Goal: Task Accomplishment & Management: Complete application form

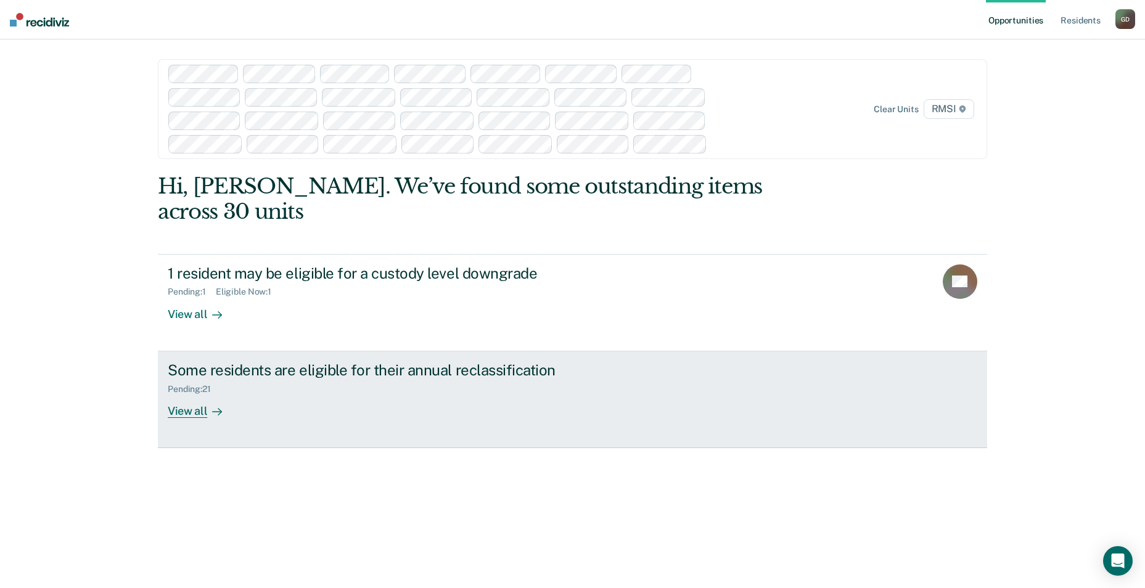
click at [192, 394] on div "View all" at bounding box center [202, 406] width 69 height 24
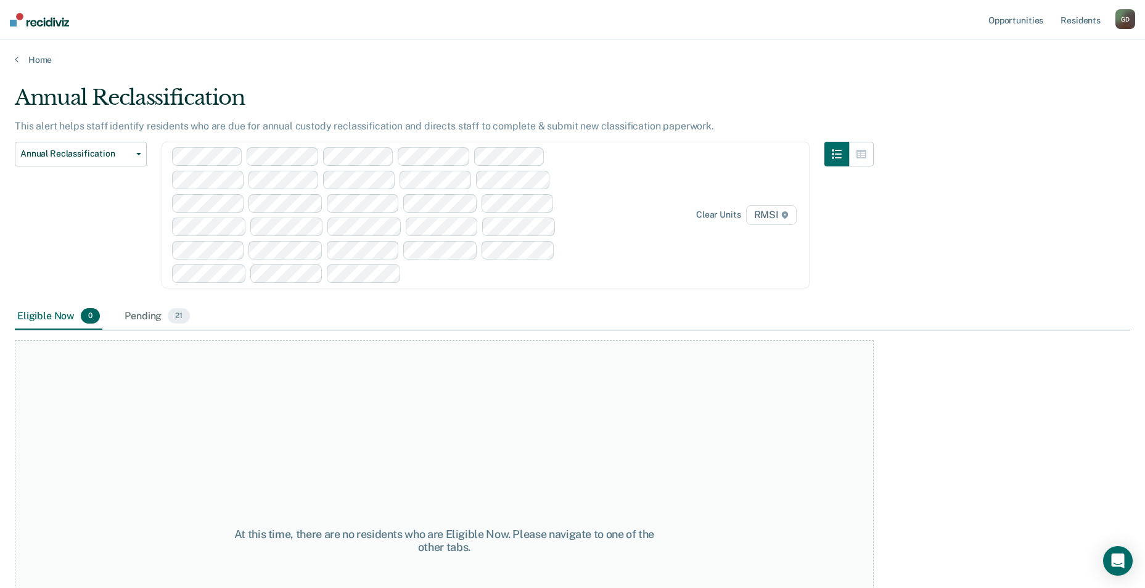
click at [769, 218] on span "RMSI" at bounding box center [771, 215] width 51 height 20
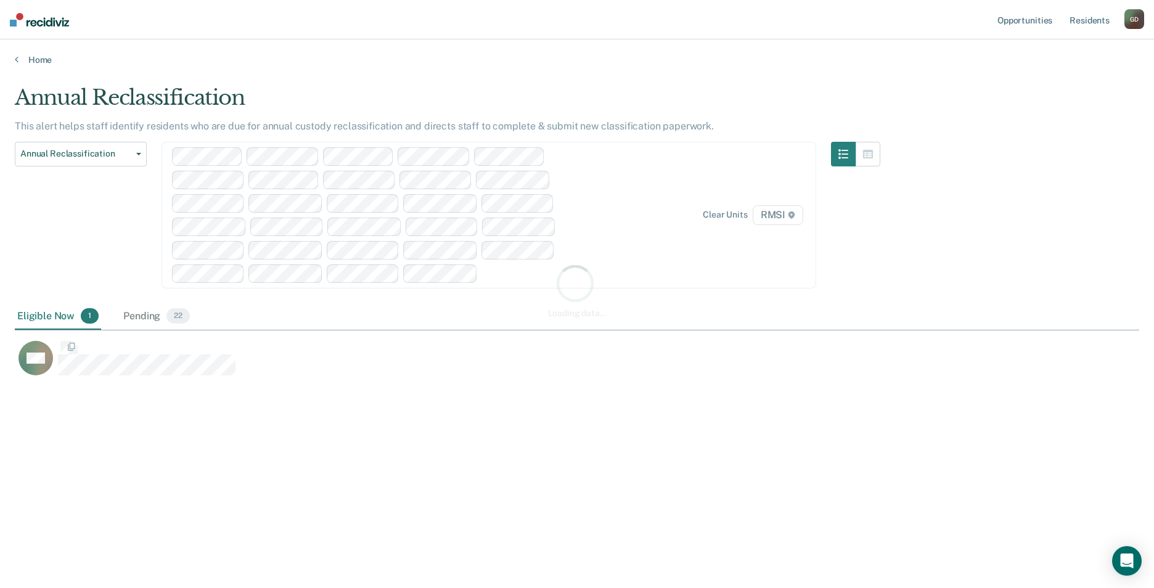
scroll to position [401, 1115]
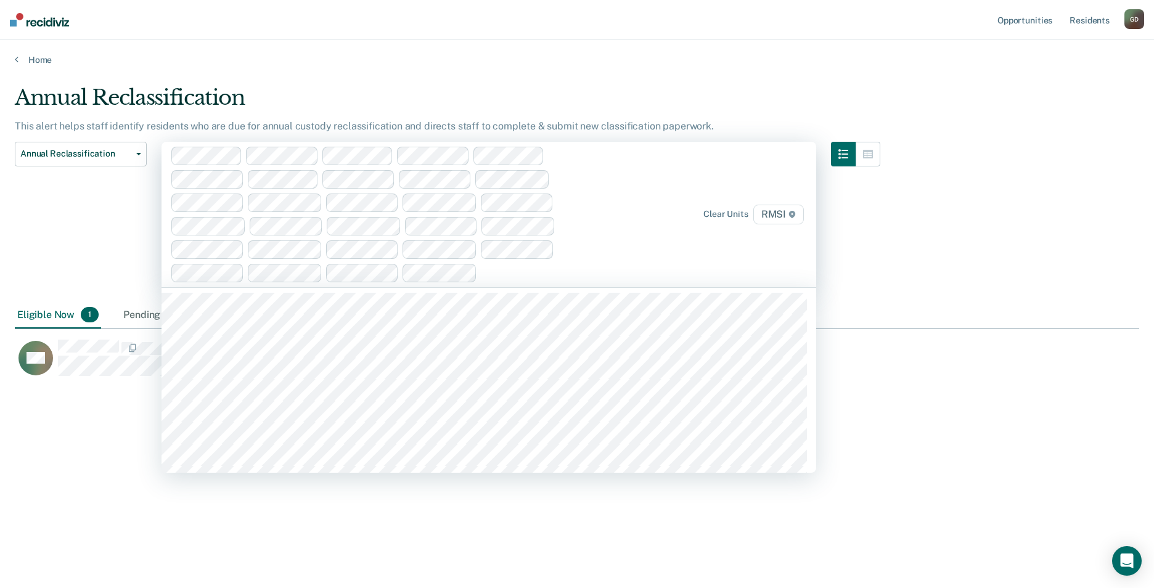
click at [775, 211] on span "RMSI" at bounding box center [778, 215] width 51 height 20
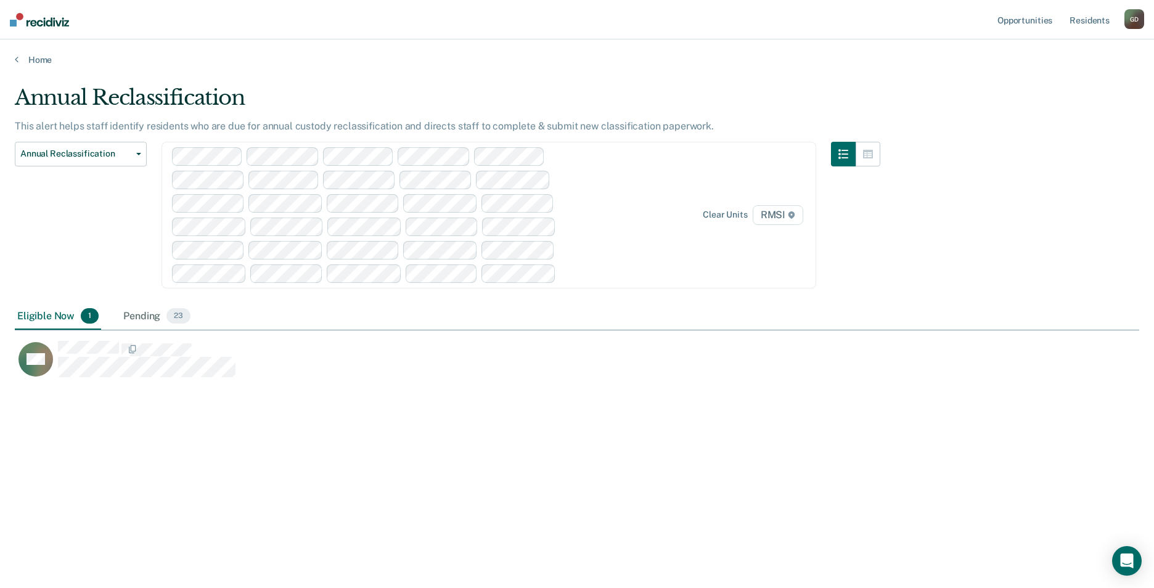
click at [786, 213] on span "RMSI" at bounding box center [778, 215] width 51 height 20
click at [780, 216] on span "RMSI" at bounding box center [778, 215] width 51 height 20
click at [770, 213] on span "RMSI" at bounding box center [778, 215] width 51 height 20
click at [775, 220] on span "RMSI" at bounding box center [778, 215] width 51 height 20
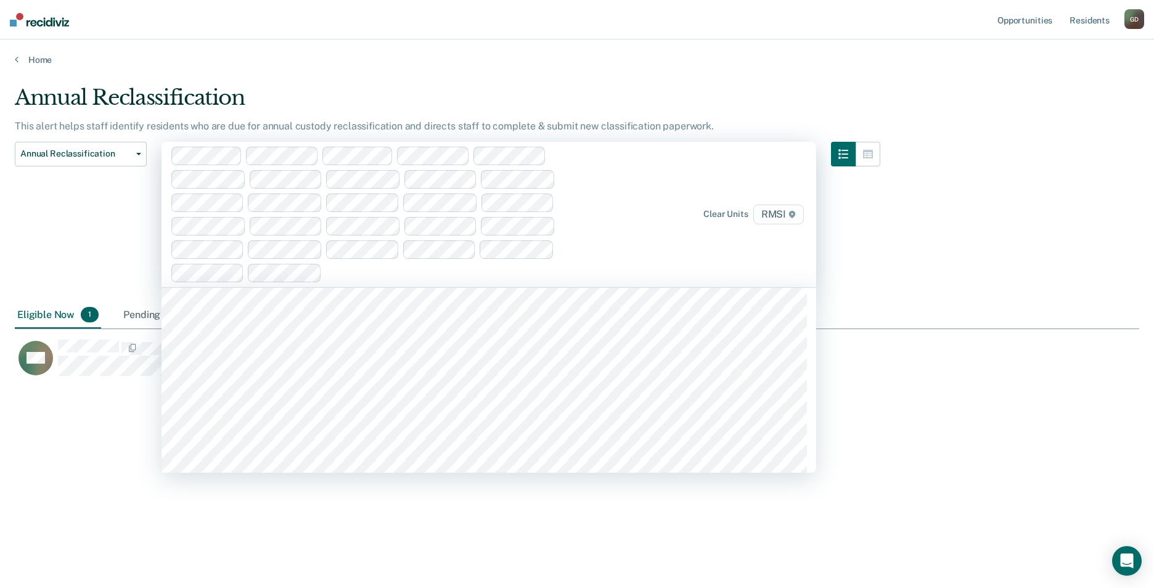
scroll to position [5239, 0]
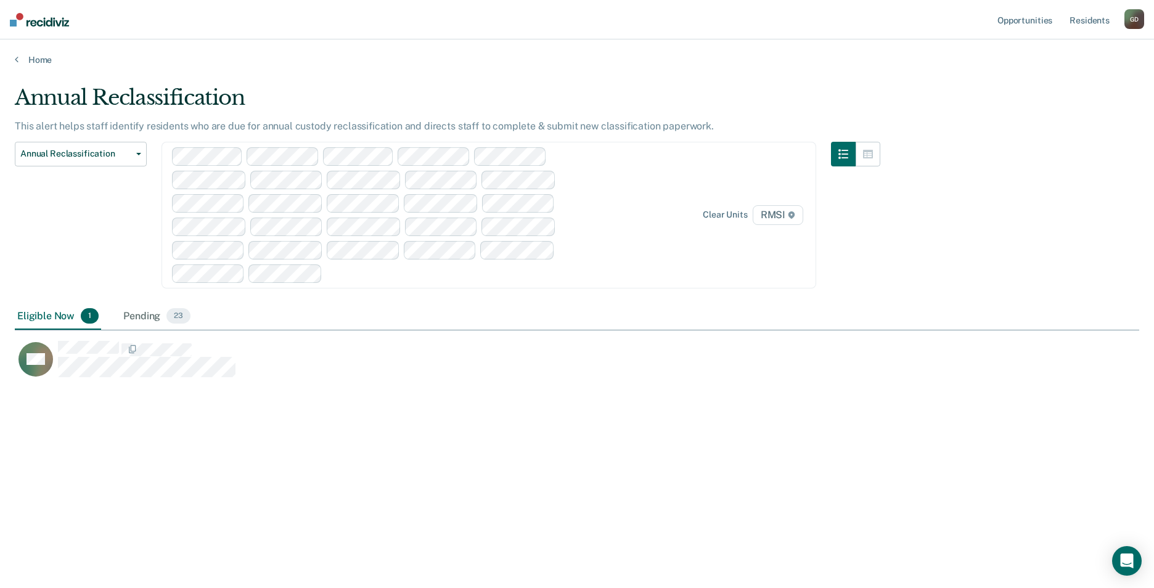
click at [780, 220] on span "RMSI" at bounding box center [778, 215] width 51 height 20
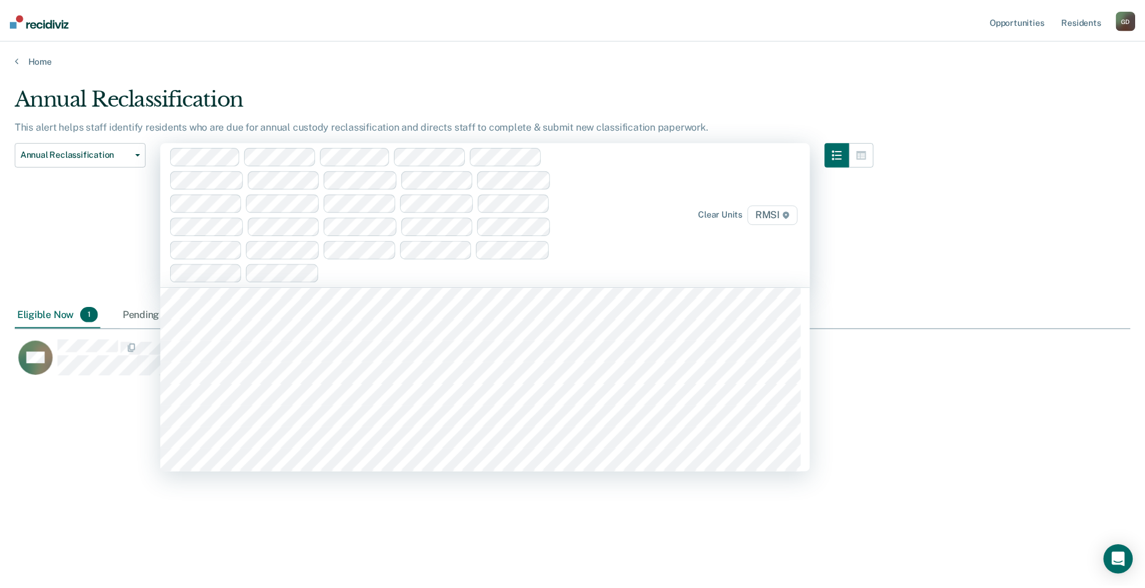
scroll to position [5362, 0]
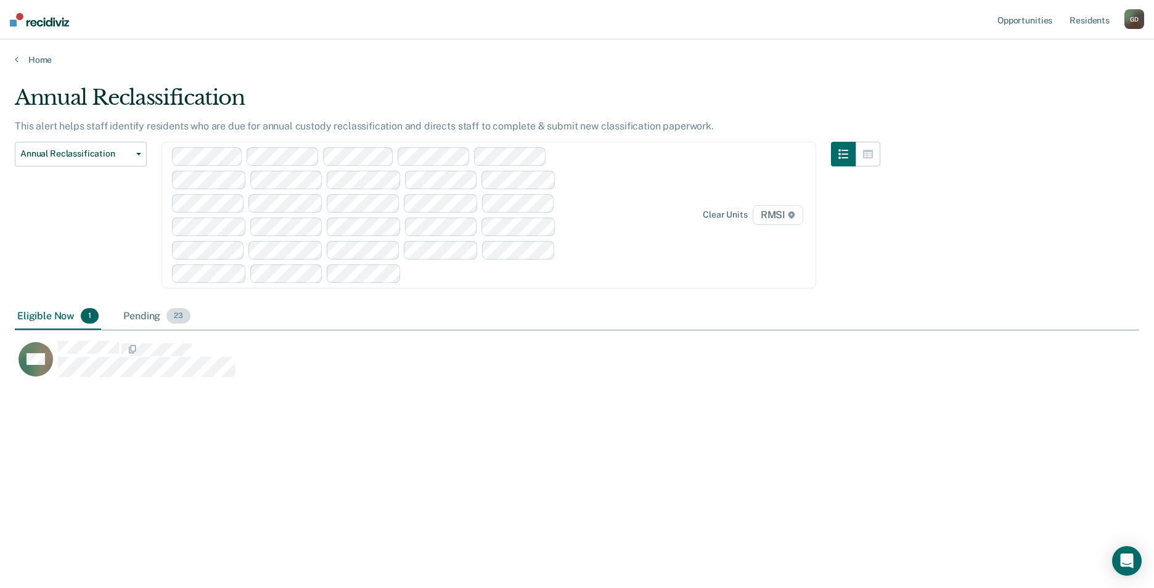
drag, startPoint x: 142, startPoint y: 317, endPoint x: 150, endPoint y: 319, distance: 8.4
click at [142, 317] on div "Pending 23" at bounding box center [157, 316] width 72 height 27
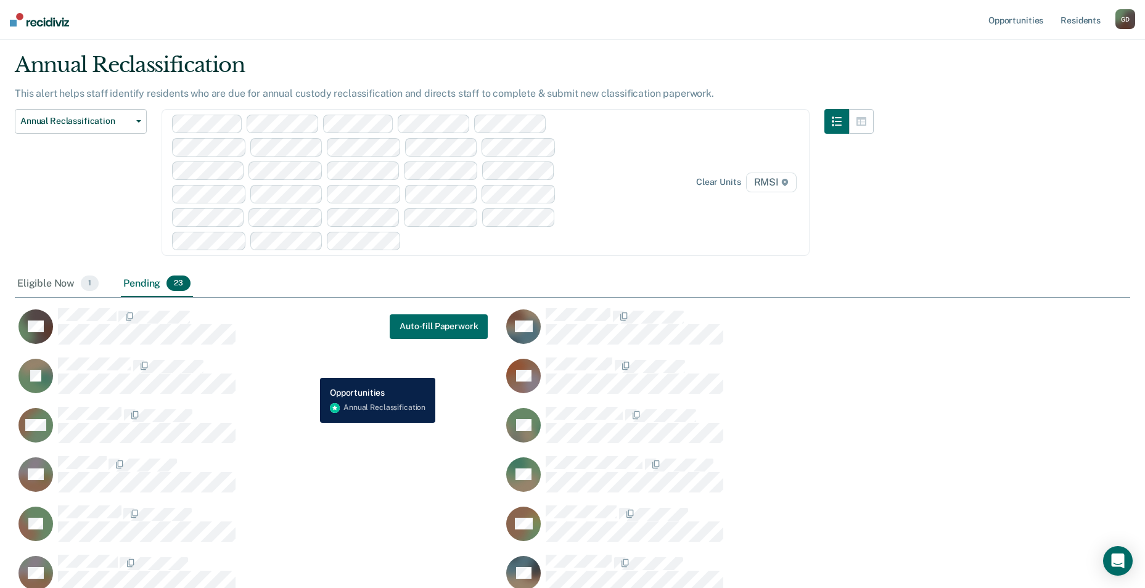
scroll to position [62, 0]
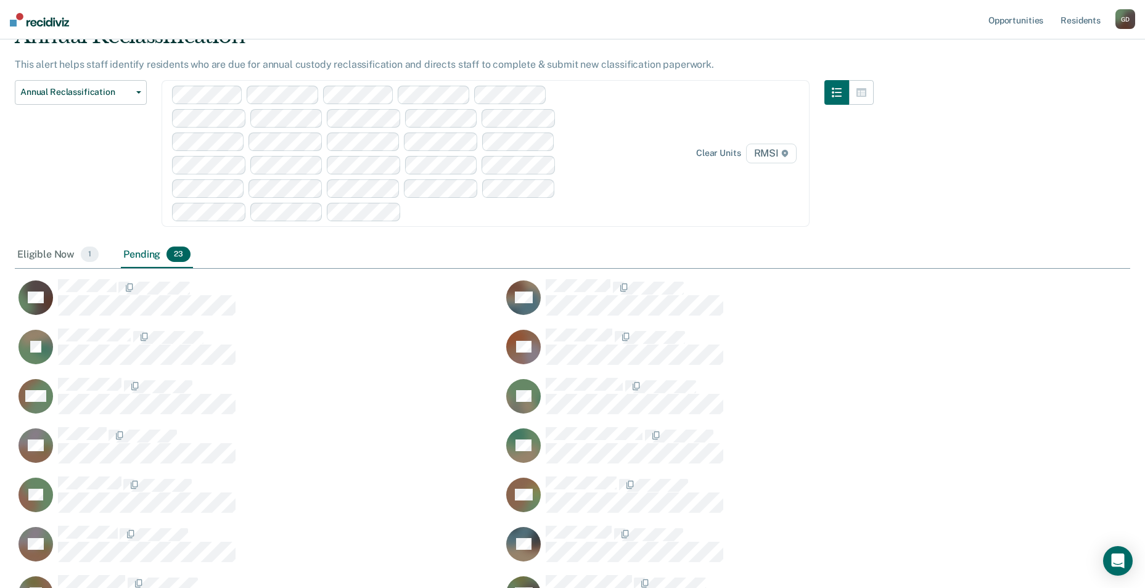
click at [53, 248] on div "Eligible Now 1" at bounding box center [58, 255] width 86 height 27
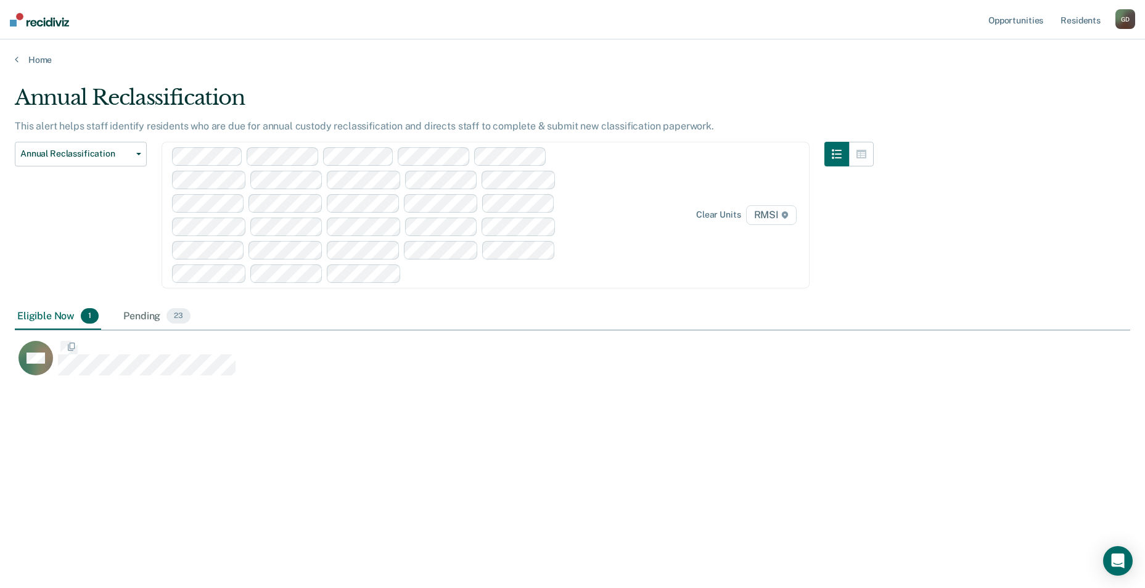
scroll to position [401, 1115]
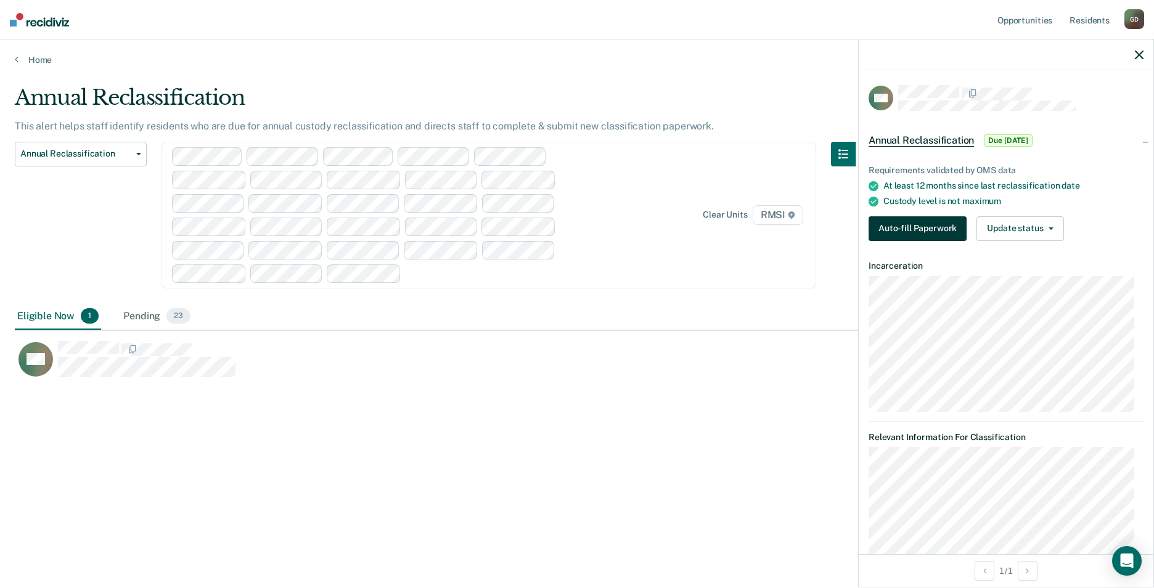
click at [942, 231] on button "Auto-fill Paperwork" at bounding box center [917, 228] width 98 height 25
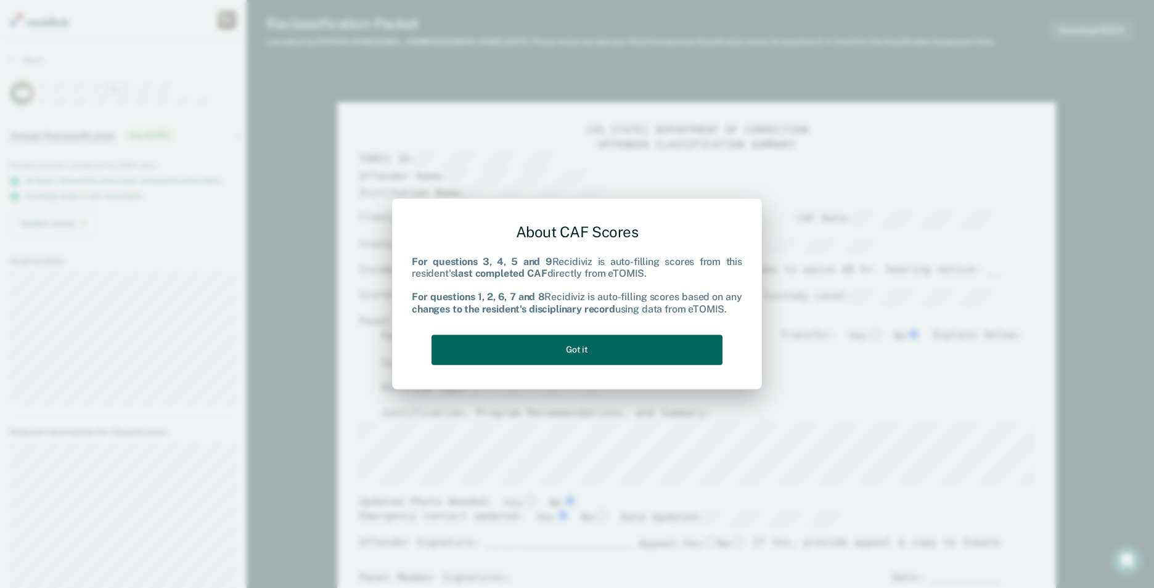
click at [653, 340] on button "Got it" at bounding box center [576, 350] width 291 height 30
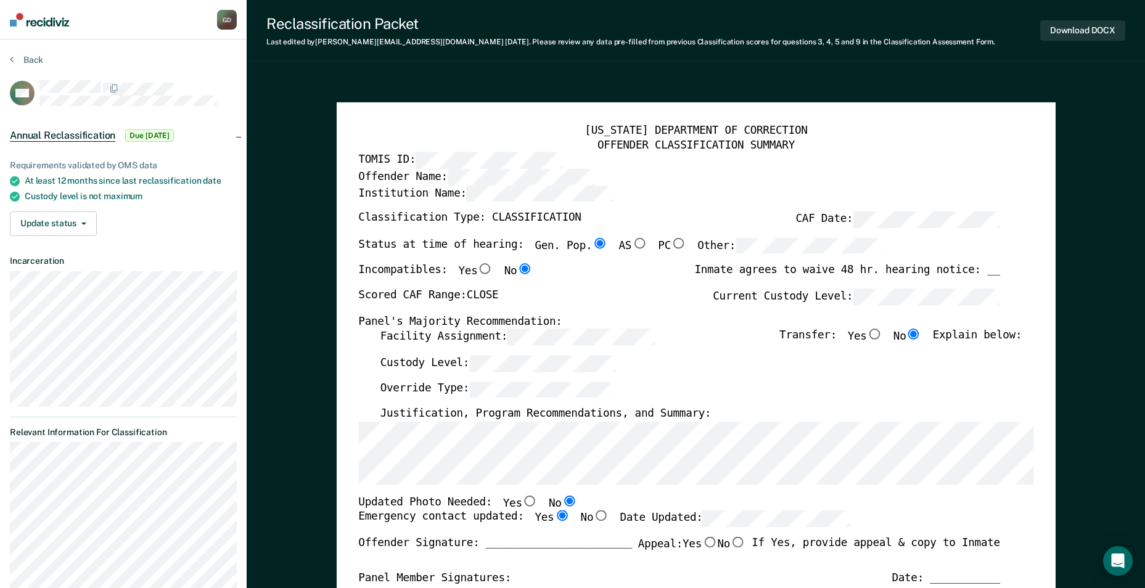
type textarea "x"
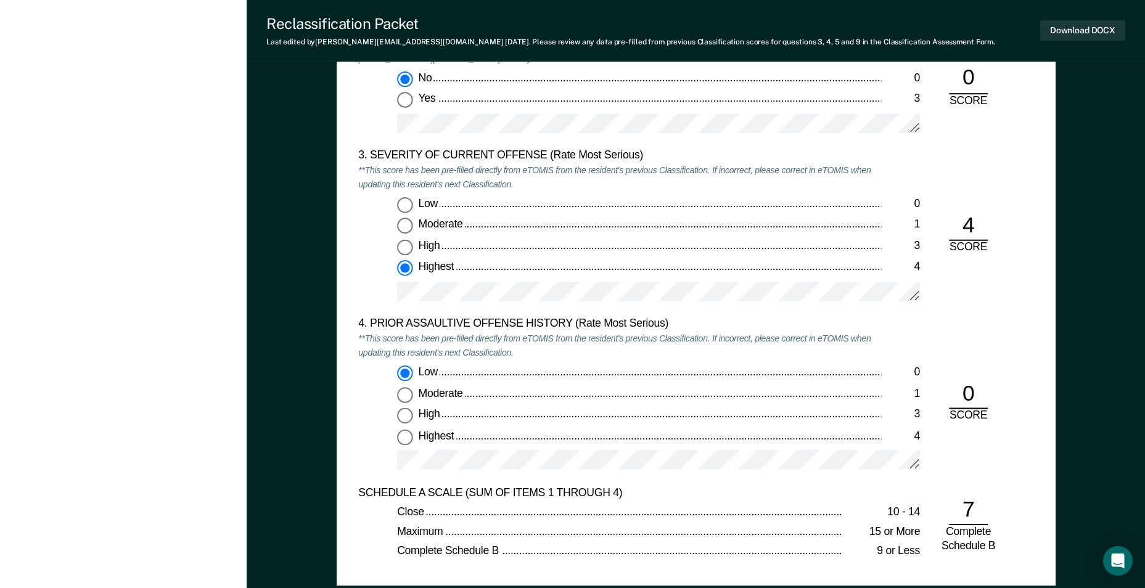
scroll to position [1418, 0]
